Goal: Task Accomplishment & Management: Manage account settings

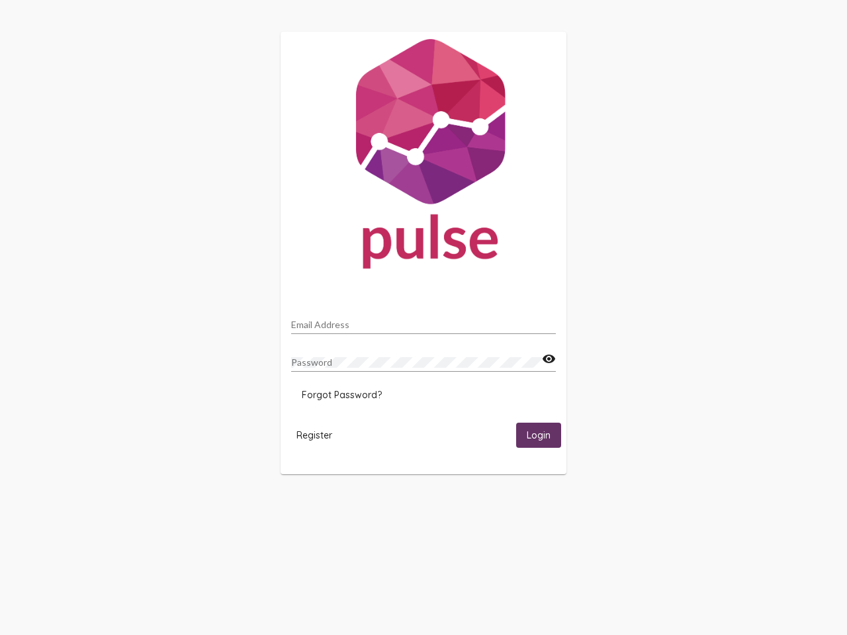
click at [424, 321] on input "Email Address" at bounding box center [423, 325] width 265 height 11
click at [549, 359] on mat-icon "visibility" at bounding box center [549, 359] width 14 height 16
click at [342, 395] on span "Forgot Password?" at bounding box center [342, 395] width 80 height 12
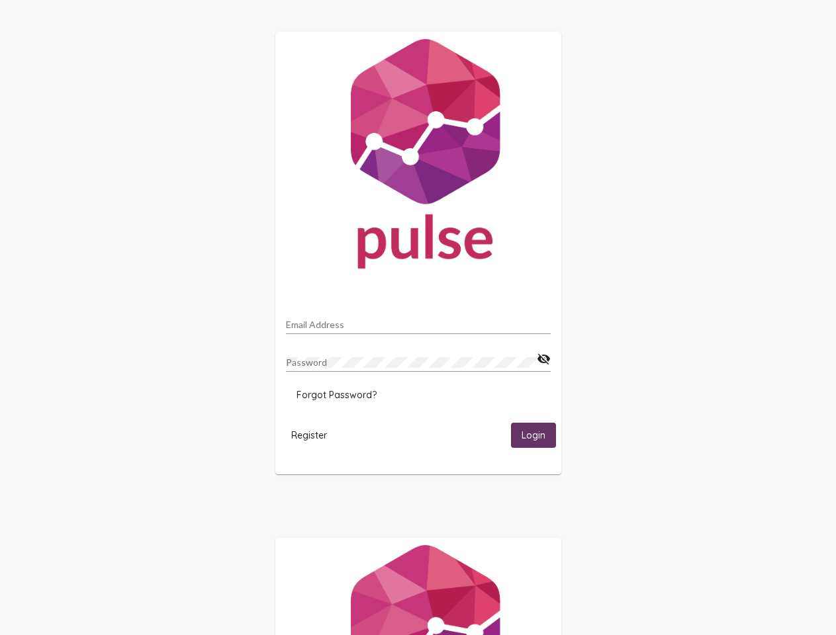
click at [314, 435] on span "Register" at bounding box center [309, 436] width 36 height 12
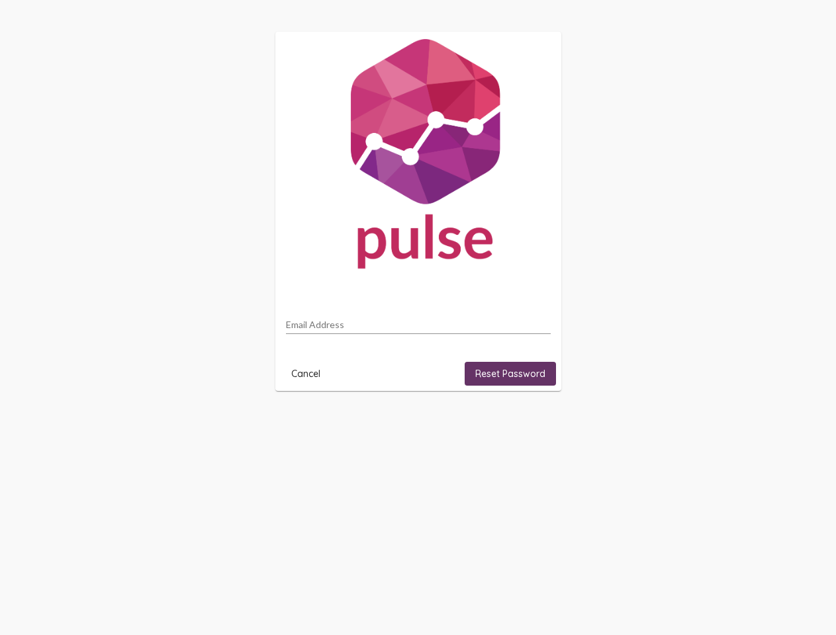
click at [539, 423] on html "Email Address Cancel Reset Password" at bounding box center [418, 211] width 836 height 423
